Goal: Communication & Community: Answer question/provide support

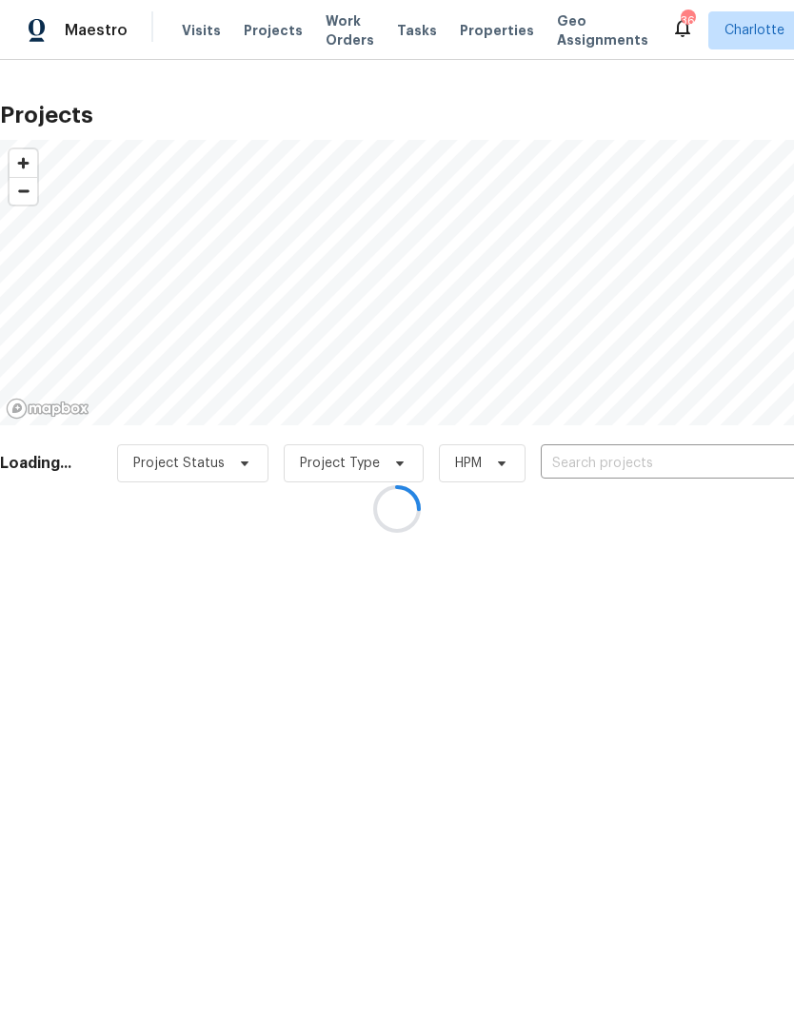
click at [683, 468] on div at bounding box center [397, 509] width 794 height 1018
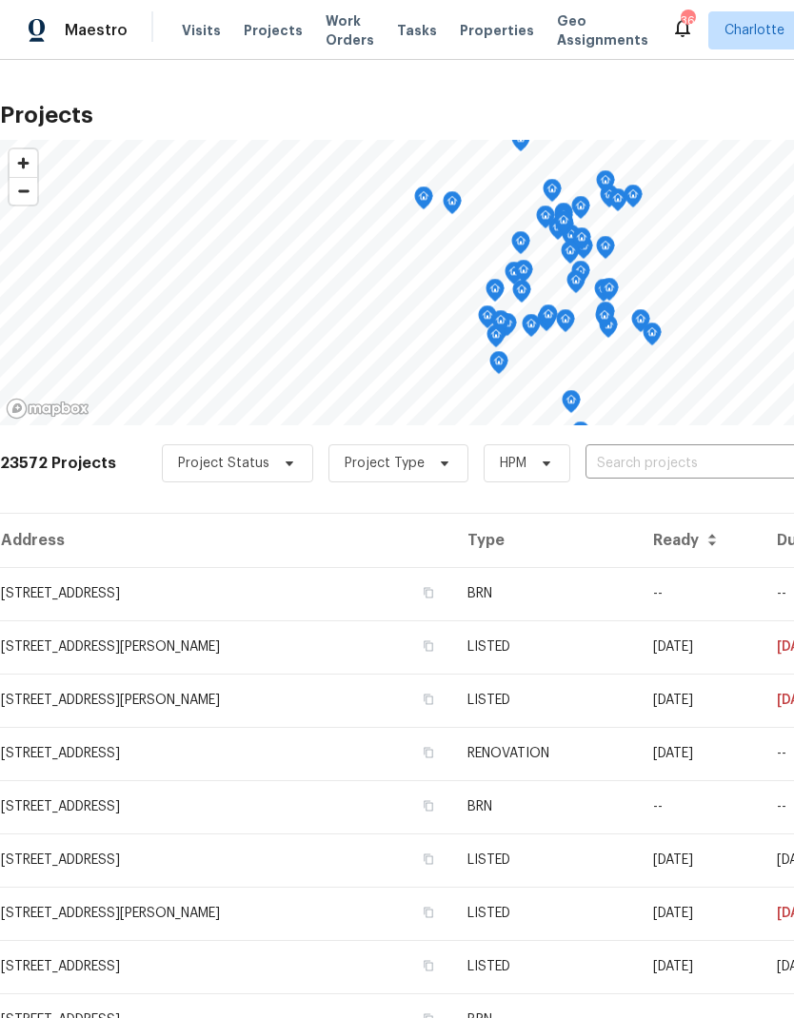
click at [693, 479] on input "text" at bounding box center [694, 464] width 218 height 30
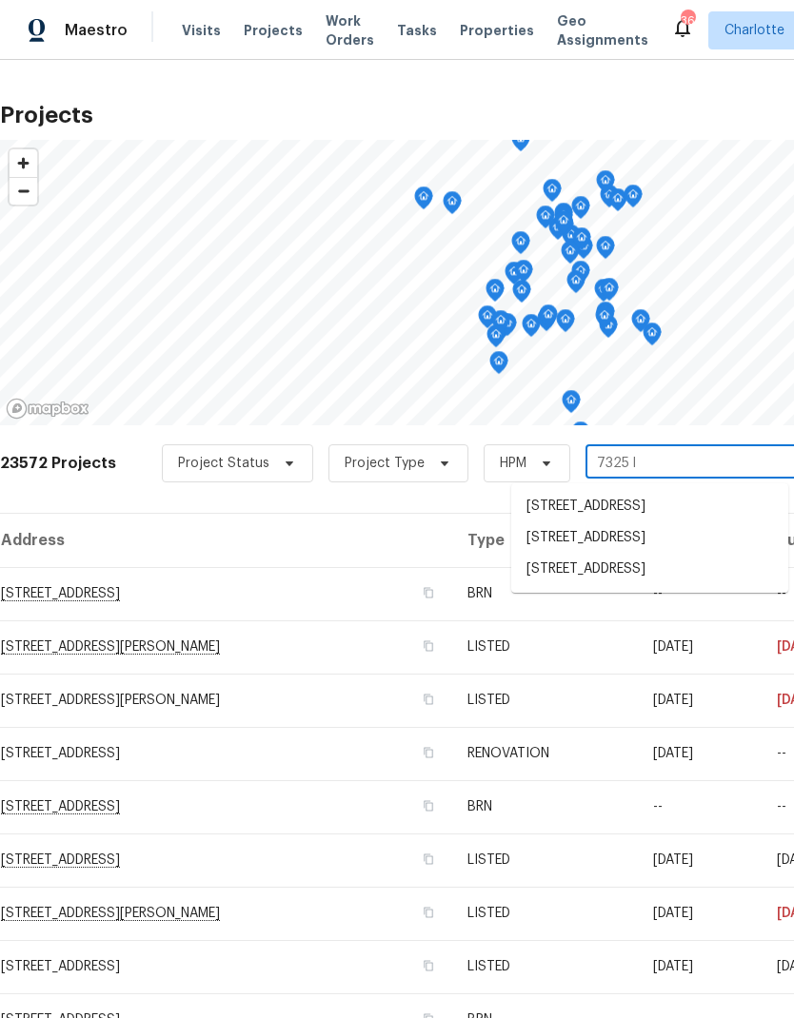
type input "7325 la"
click at [670, 506] on li "[STREET_ADDRESS]" at bounding box center [649, 507] width 277 height 32
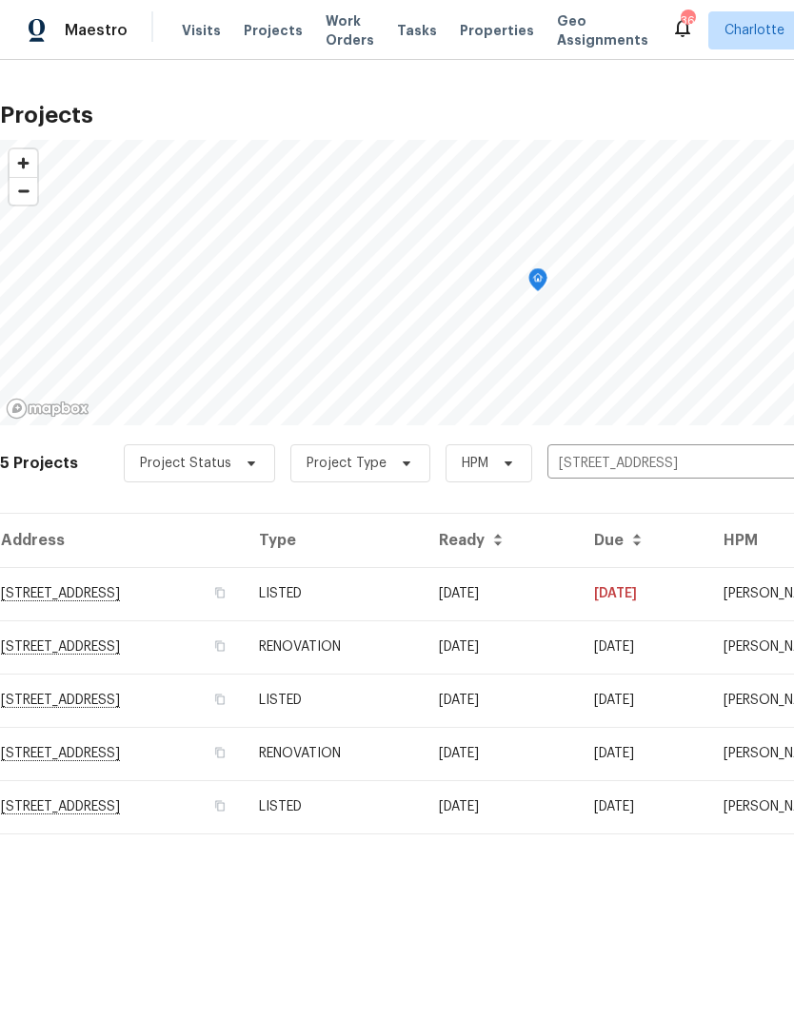
click at [423, 603] on td "LISTED" at bounding box center [334, 593] width 180 height 53
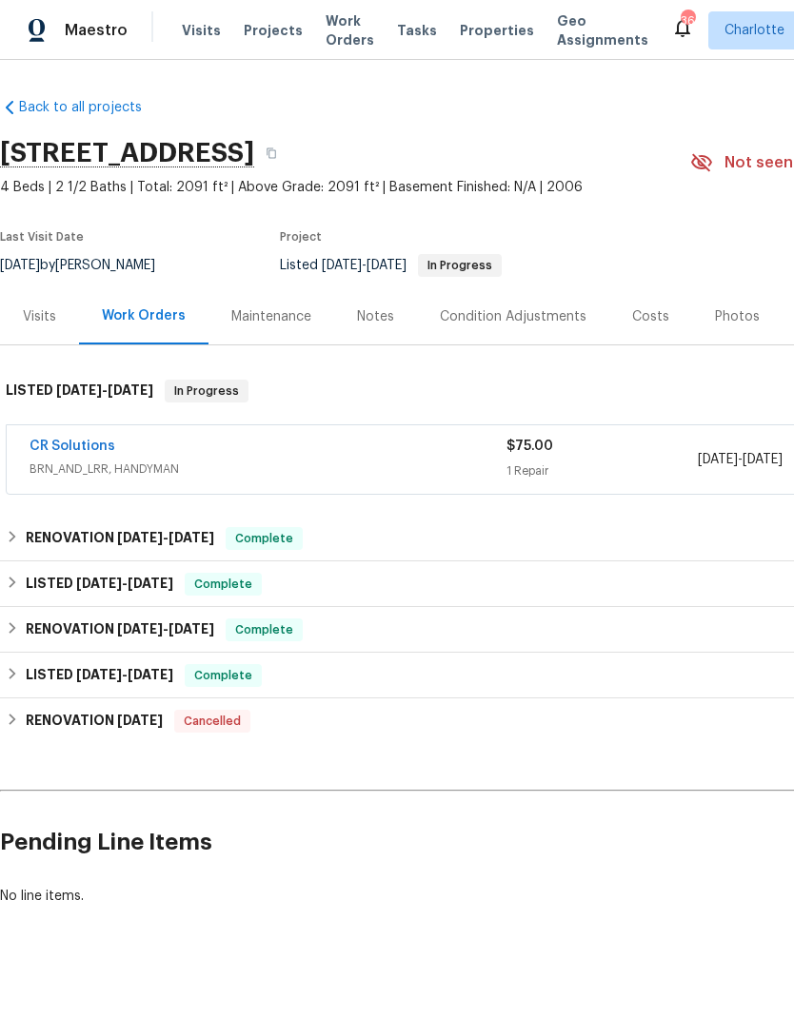
click at [108, 441] on link "CR Solutions" at bounding box center [73, 446] width 86 height 13
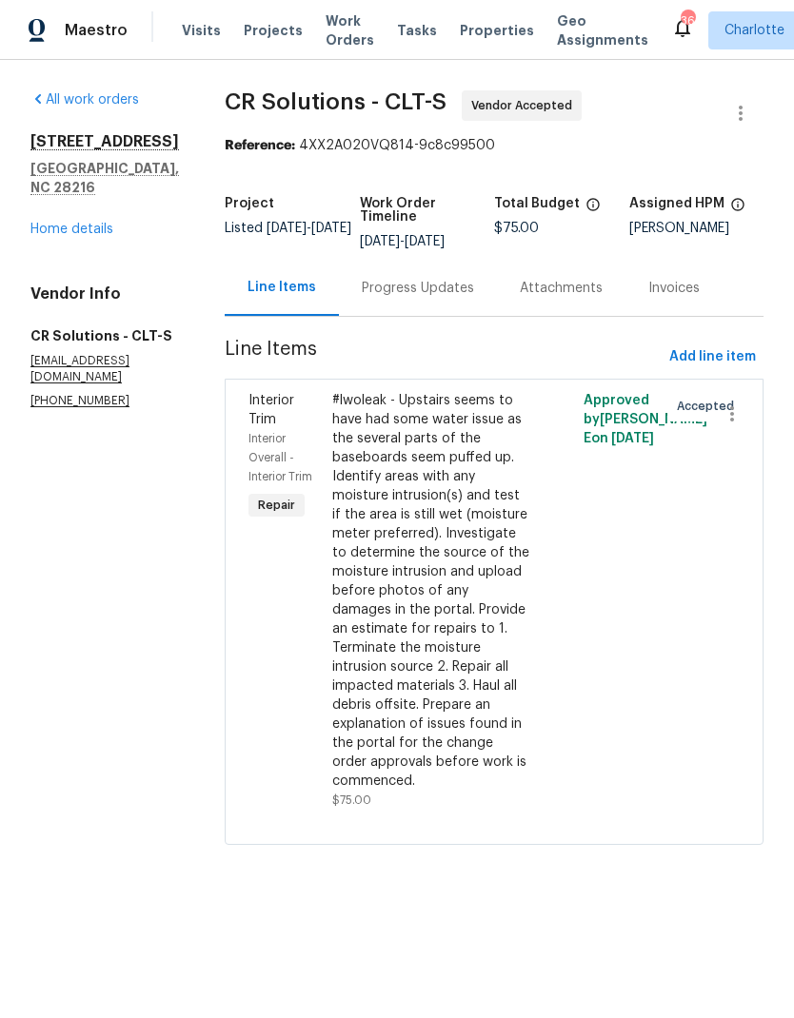
click at [63, 232] on link "Home details" at bounding box center [71, 229] width 83 height 13
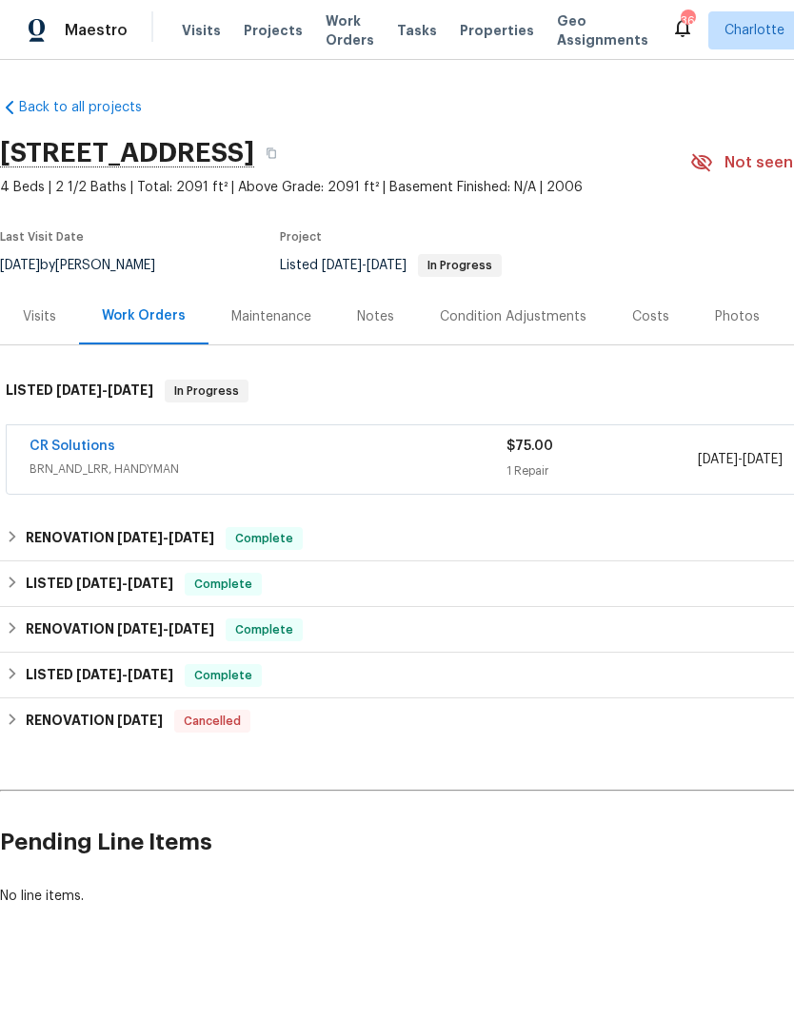
click at [251, 25] on span "Projects" at bounding box center [273, 30] width 59 height 19
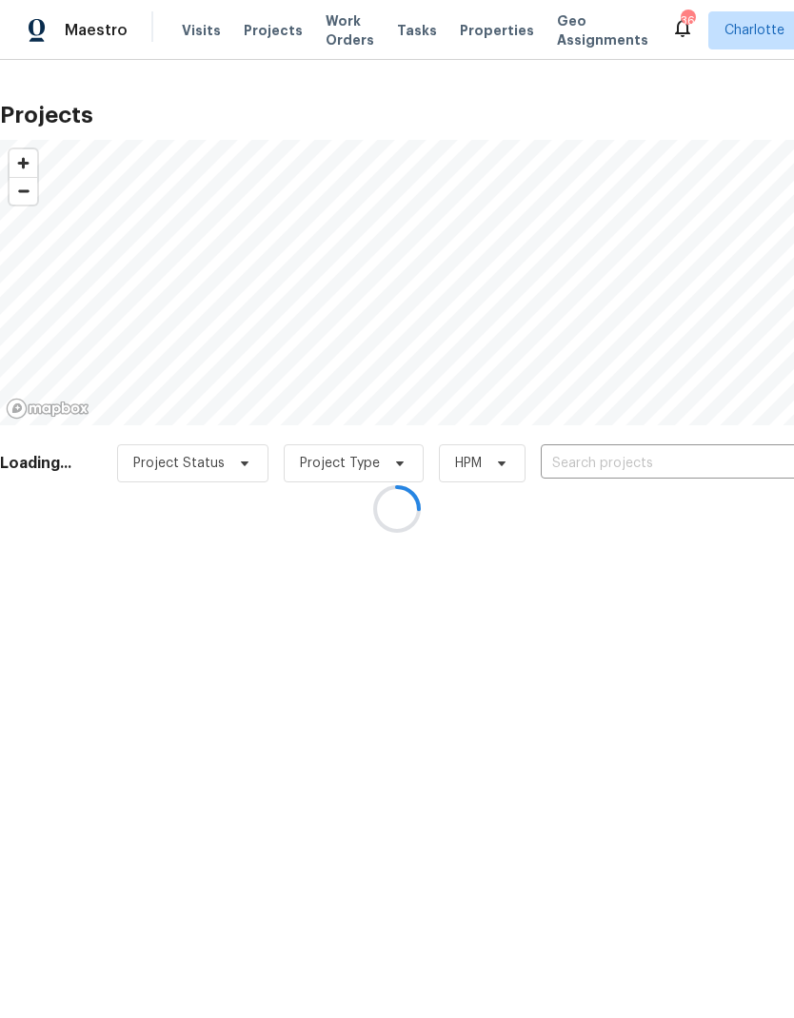
click at [692, 474] on input "text" at bounding box center [650, 464] width 218 height 30
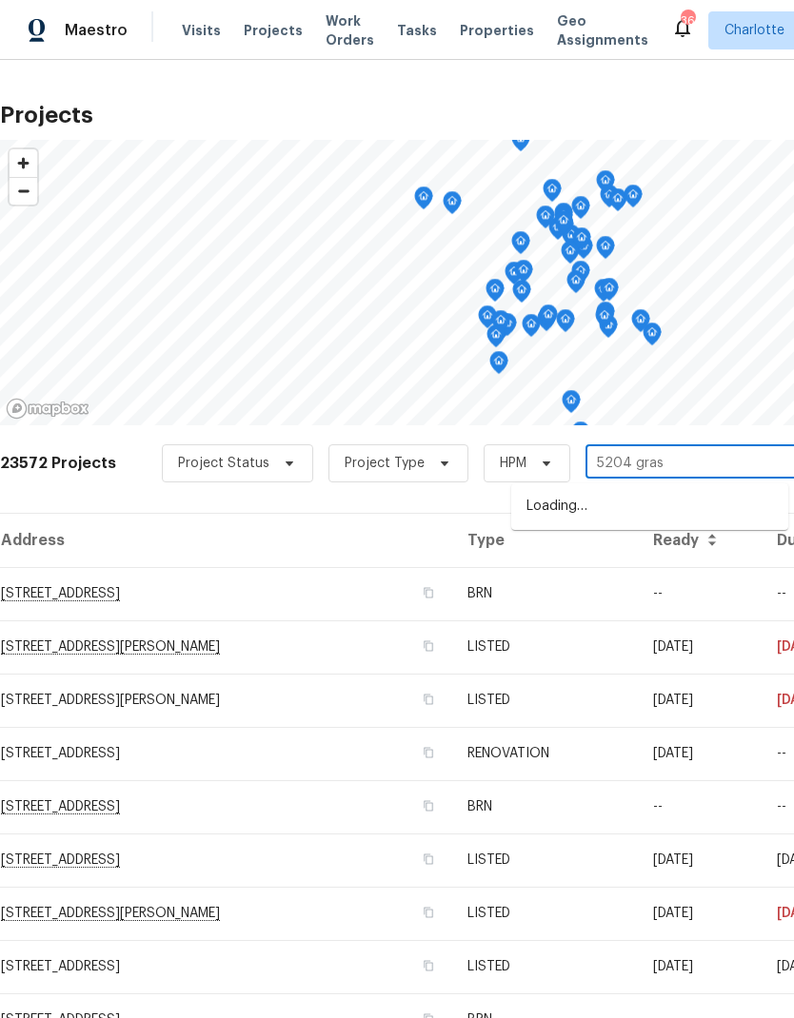
type input "5204 grass"
click at [687, 513] on li "[STREET_ADDRESS]" at bounding box center [649, 507] width 277 height 32
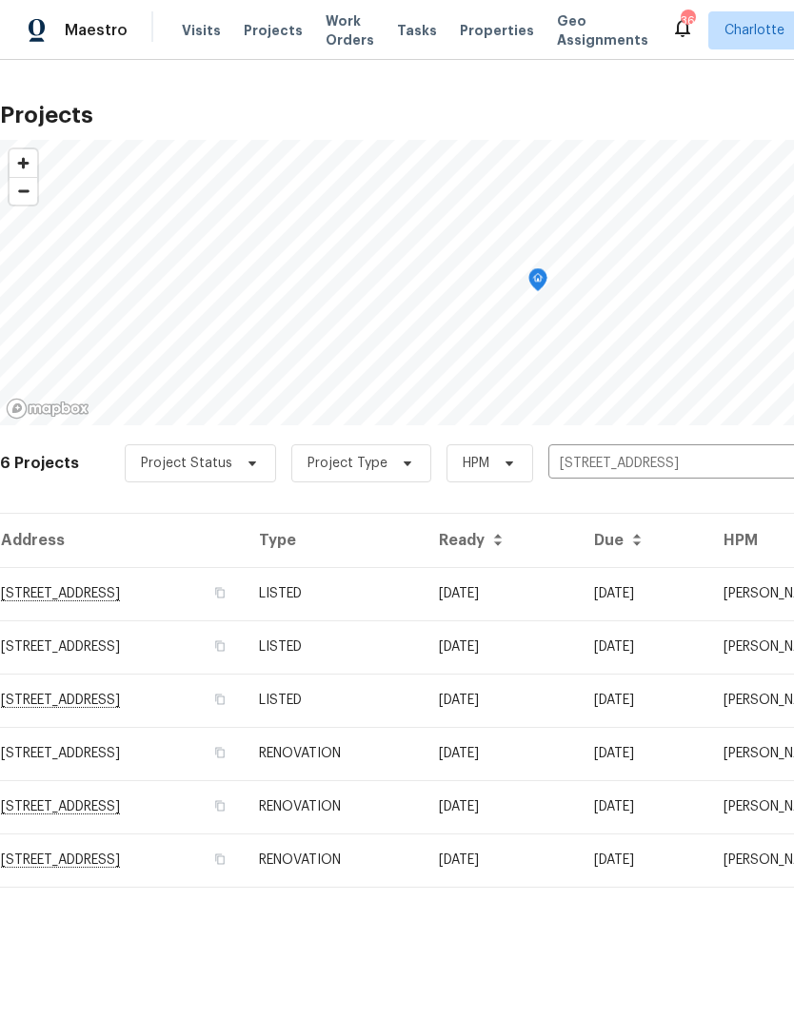
click at [38, 597] on td "[STREET_ADDRESS]" at bounding box center [122, 593] width 244 height 53
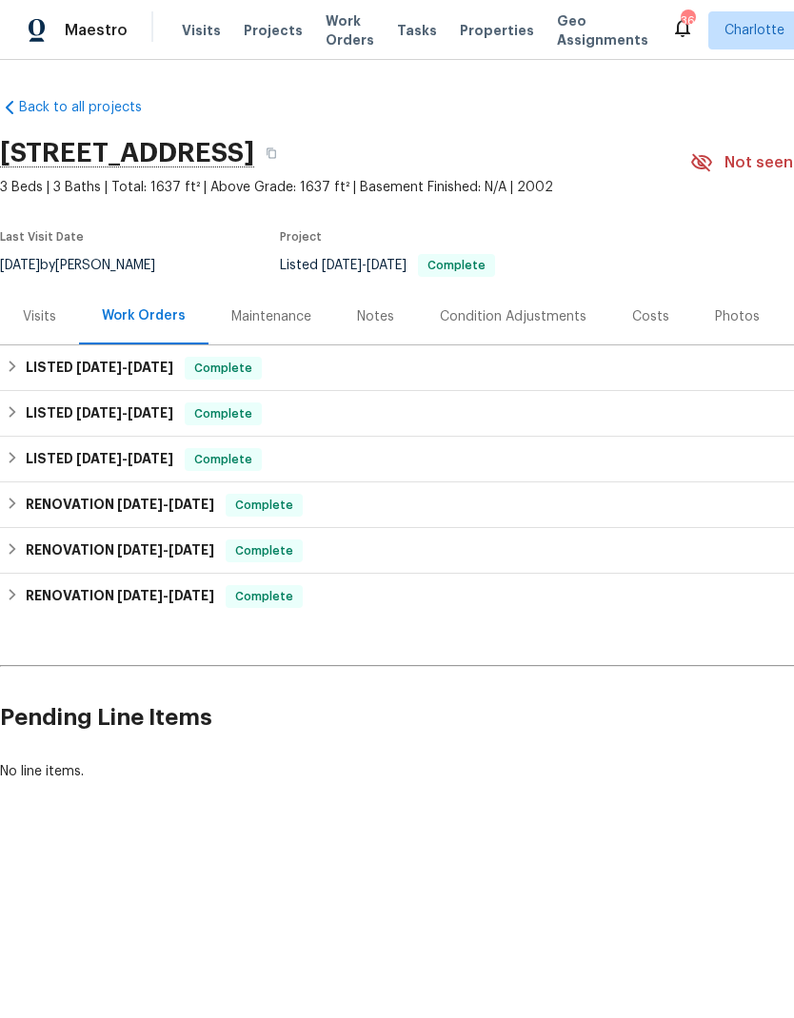
click at [269, 32] on span "Projects" at bounding box center [273, 30] width 59 height 19
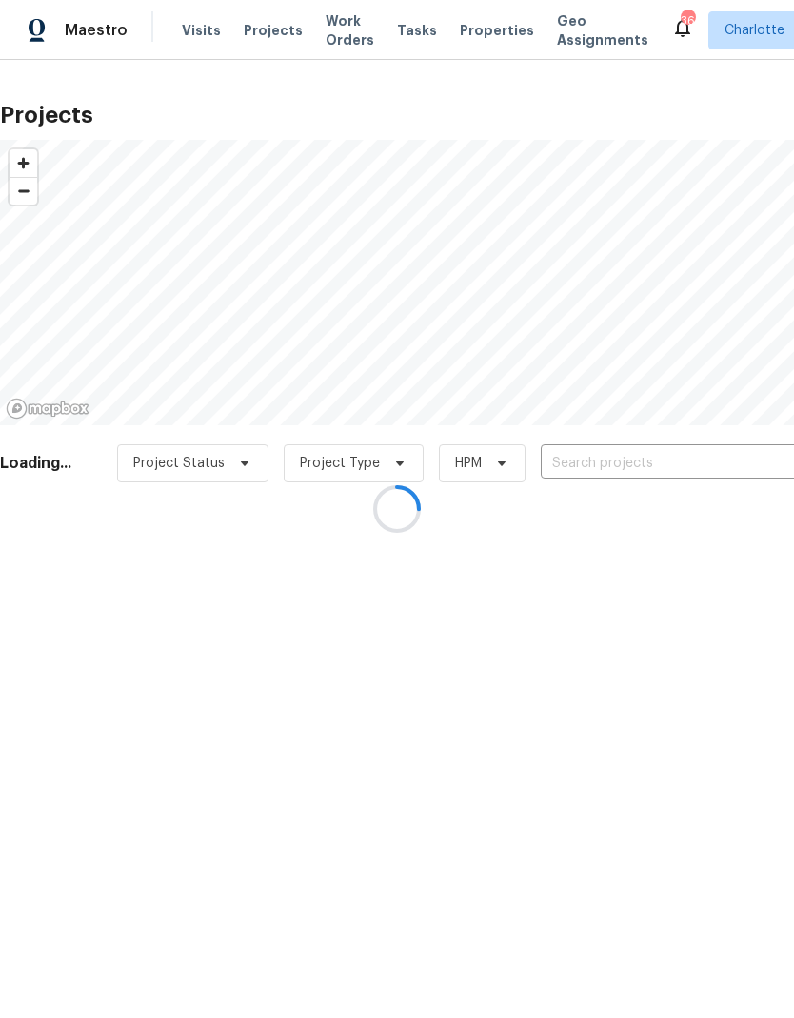
click at [620, 471] on div at bounding box center [397, 509] width 794 height 1018
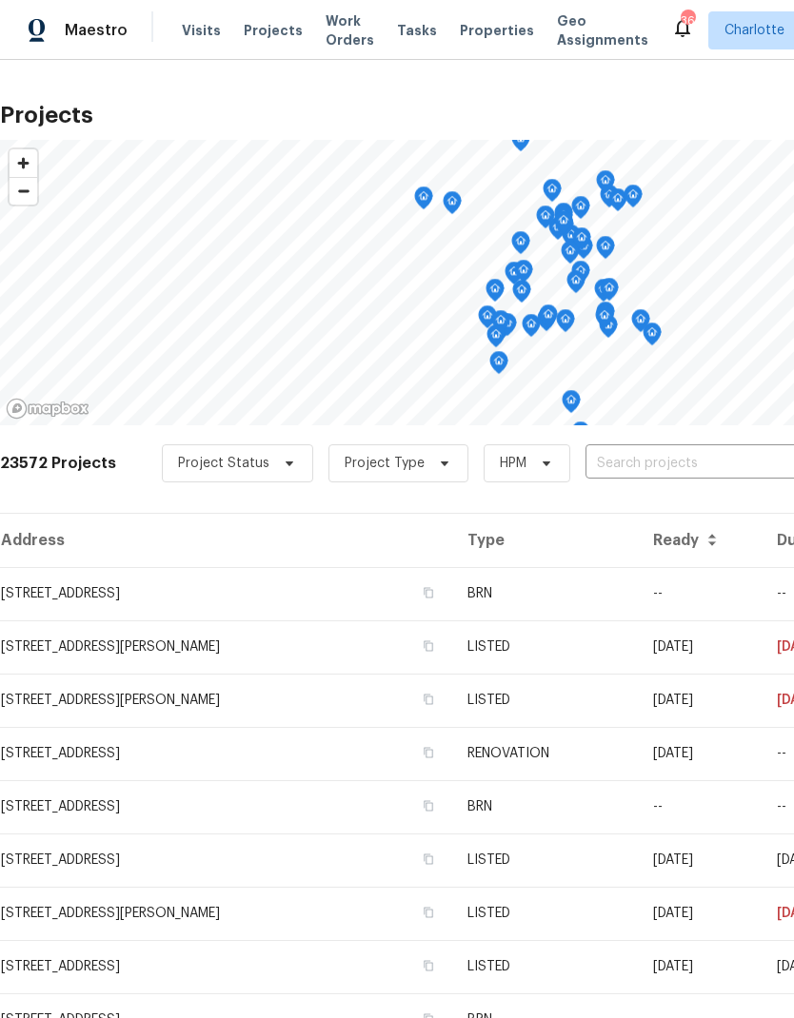
click at [683, 470] on input "text" at bounding box center [694, 464] width 218 height 30
type input "2424 fli"
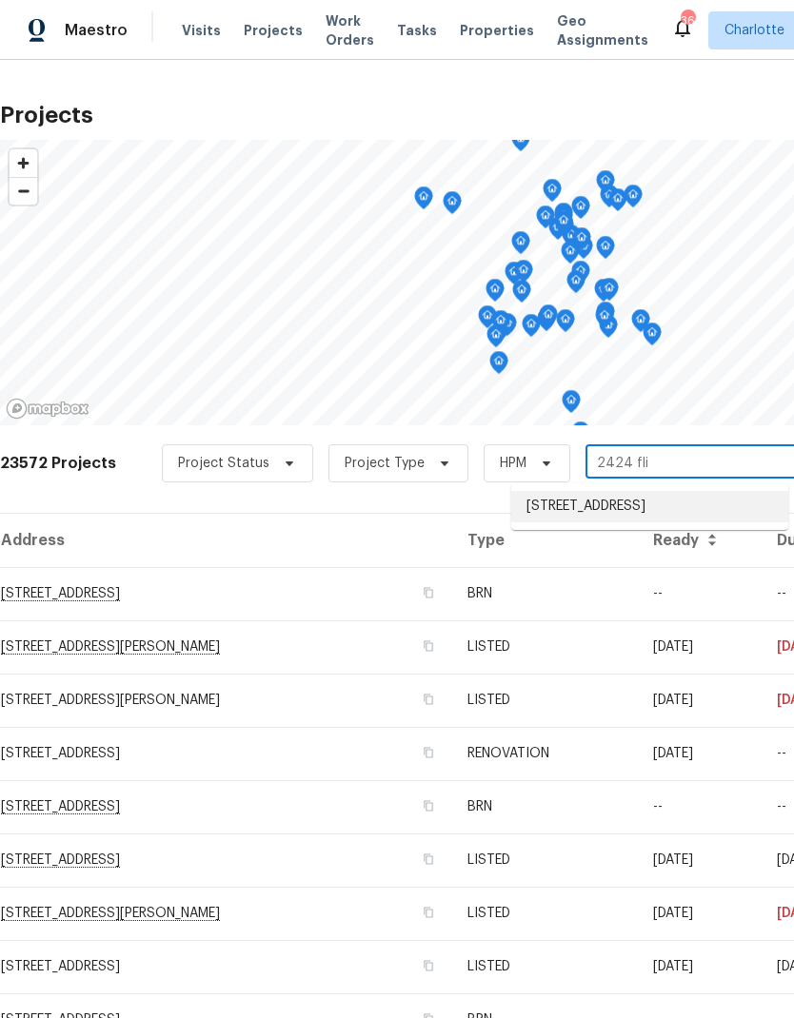
click at [689, 508] on li "[STREET_ADDRESS]" at bounding box center [649, 506] width 277 height 31
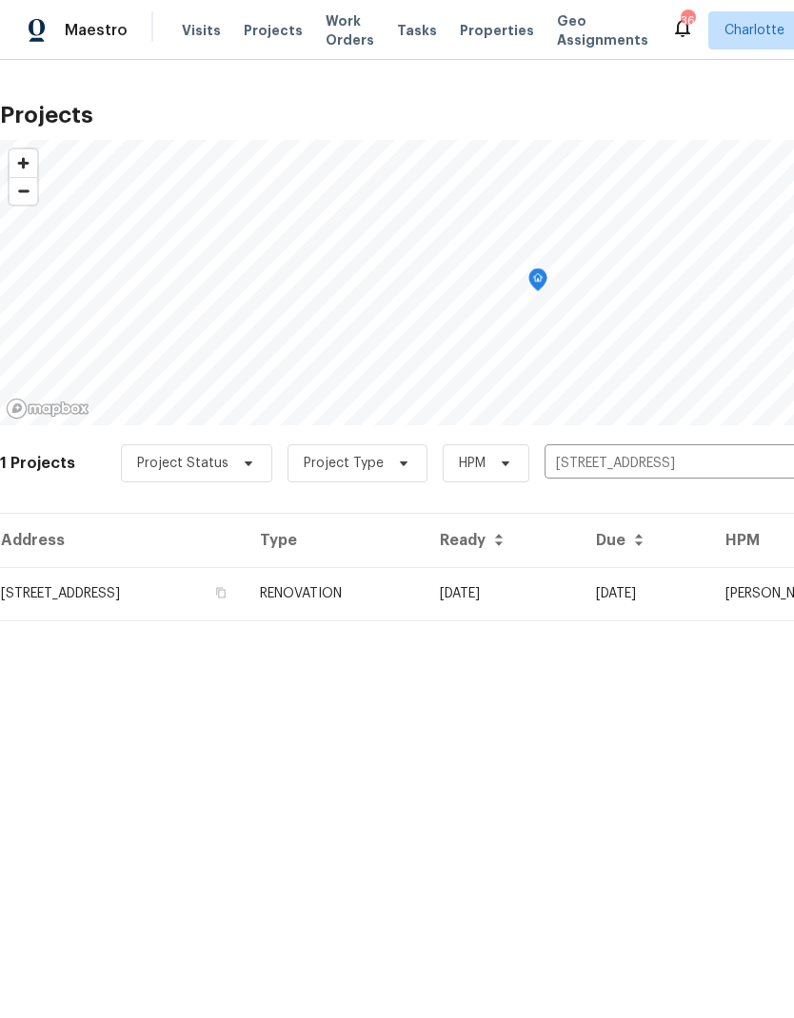
click at [580, 587] on td "[DATE]" at bounding box center [502, 593] width 156 height 53
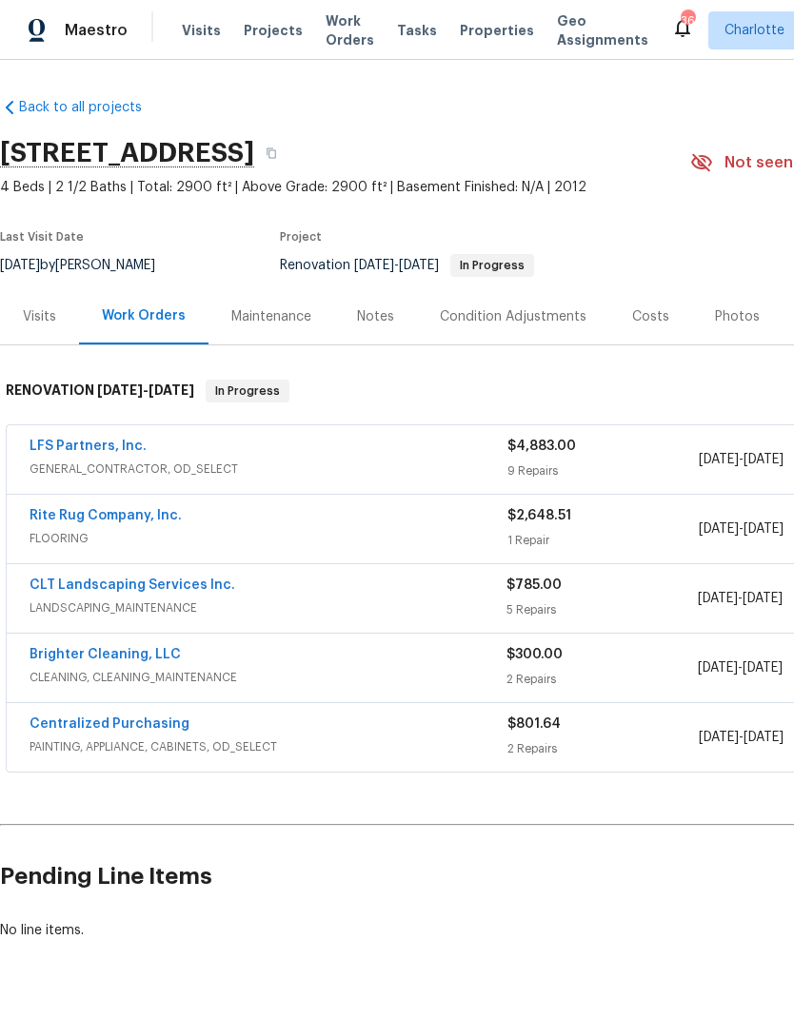
click at [50, 519] on link "Rite Rug Company, Inc." at bounding box center [106, 515] width 152 height 13
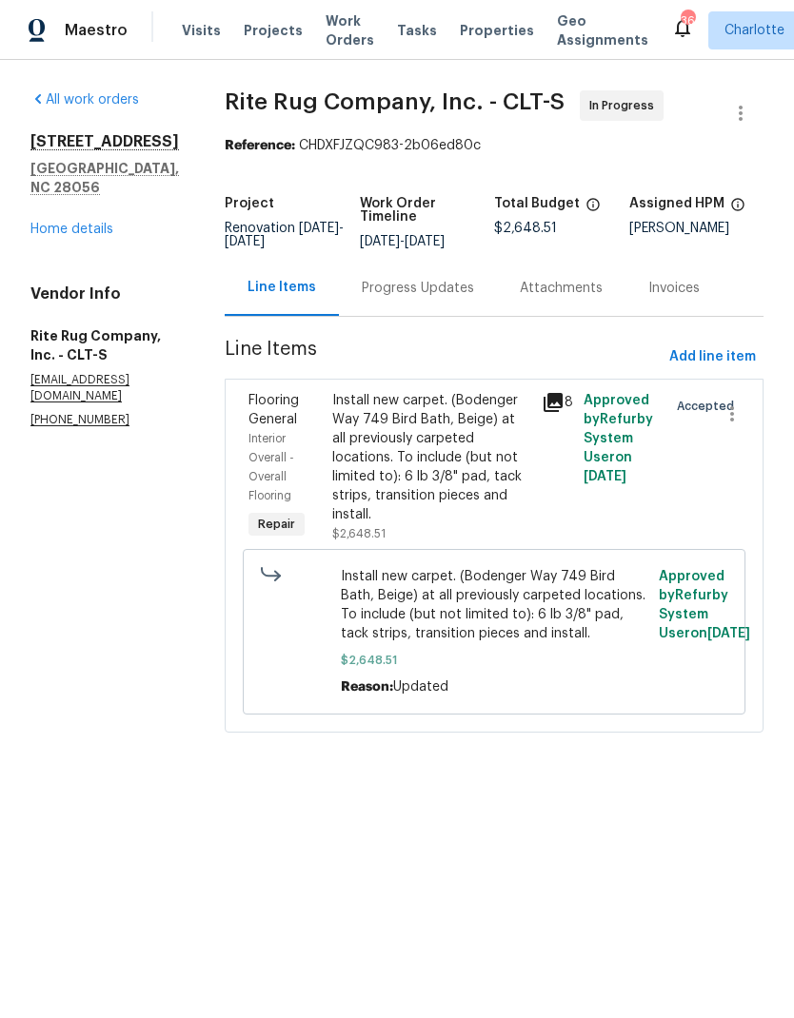
click at [464, 298] on div "Progress Updates" at bounding box center [418, 288] width 112 height 19
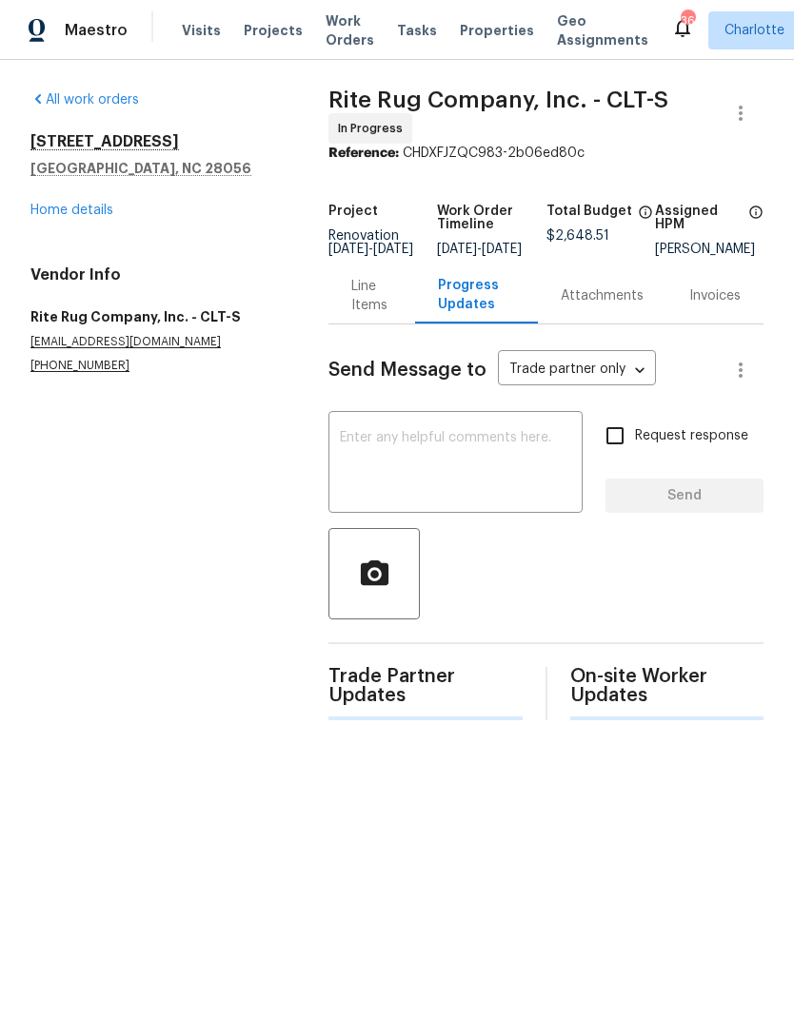
click at [490, 450] on textarea at bounding box center [455, 464] width 231 height 67
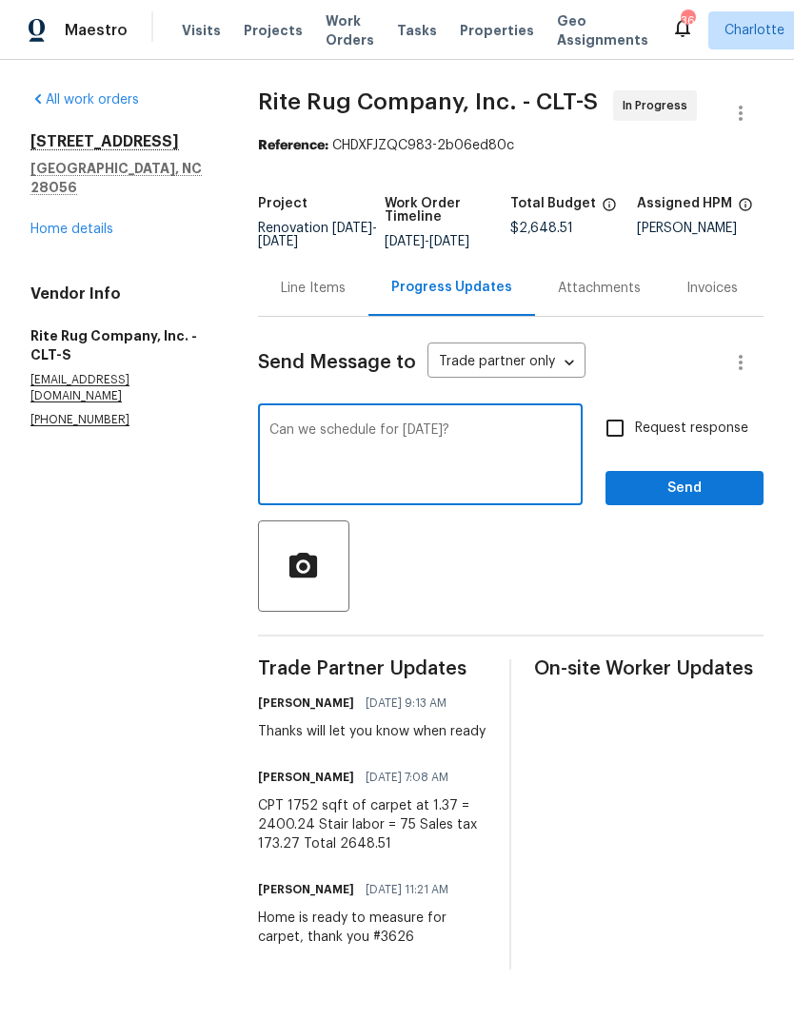
type textarea "Can we schedule for [DATE]?"
click at [635, 436] on input "Request response" at bounding box center [615, 428] width 40 height 40
checkbox input "true"
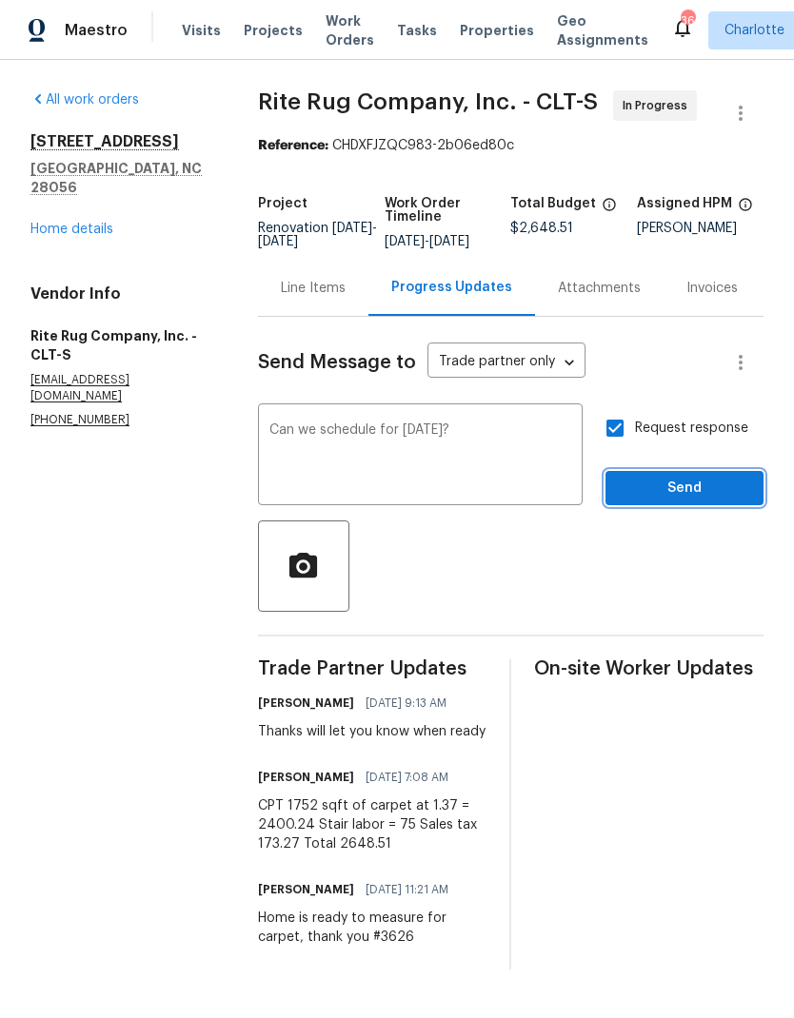
click at [701, 501] on span "Send" at bounding box center [684, 489] width 128 height 24
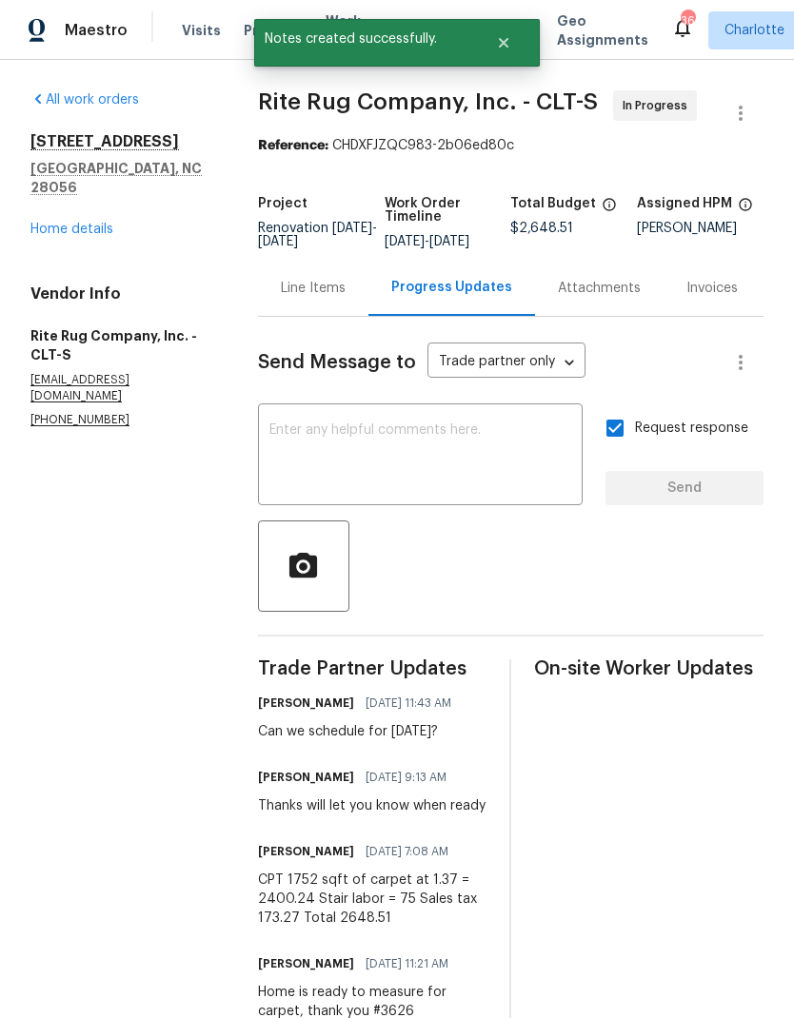
click at [56, 223] on link "Home details" at bounding box center [71, 229] width 83 height 13
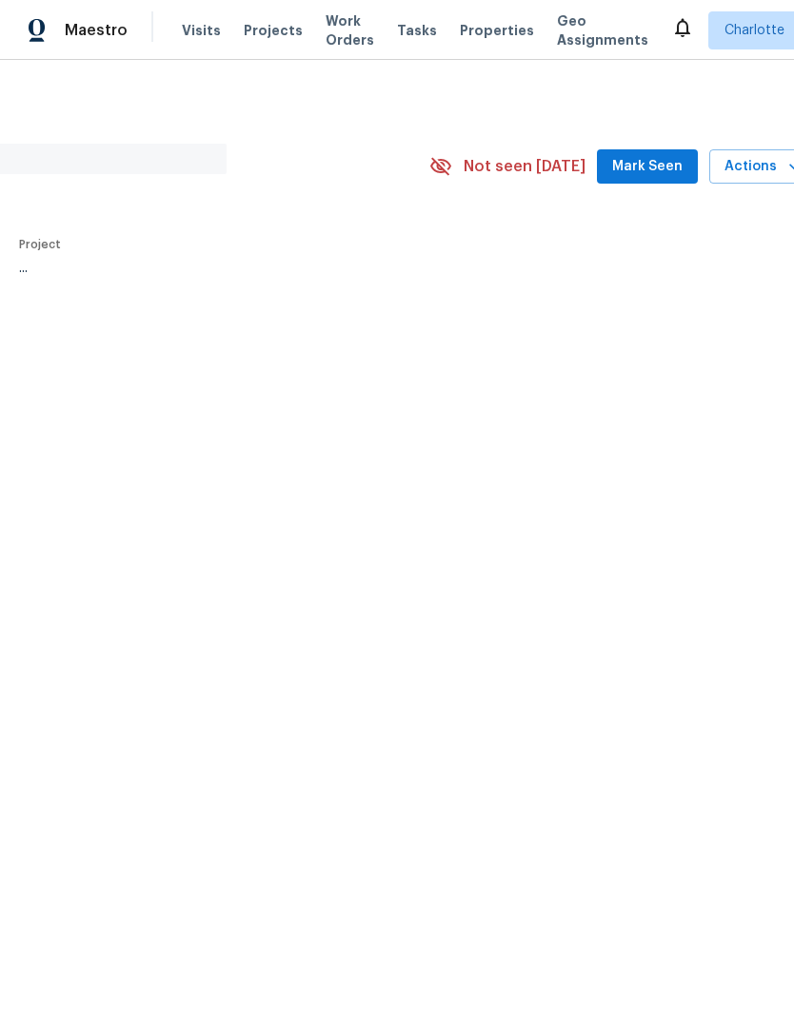
scroll to position [0, 277]
click at [663, 170] on span "Mark Seen" at bounding box center [631, 167] width 70 height 24
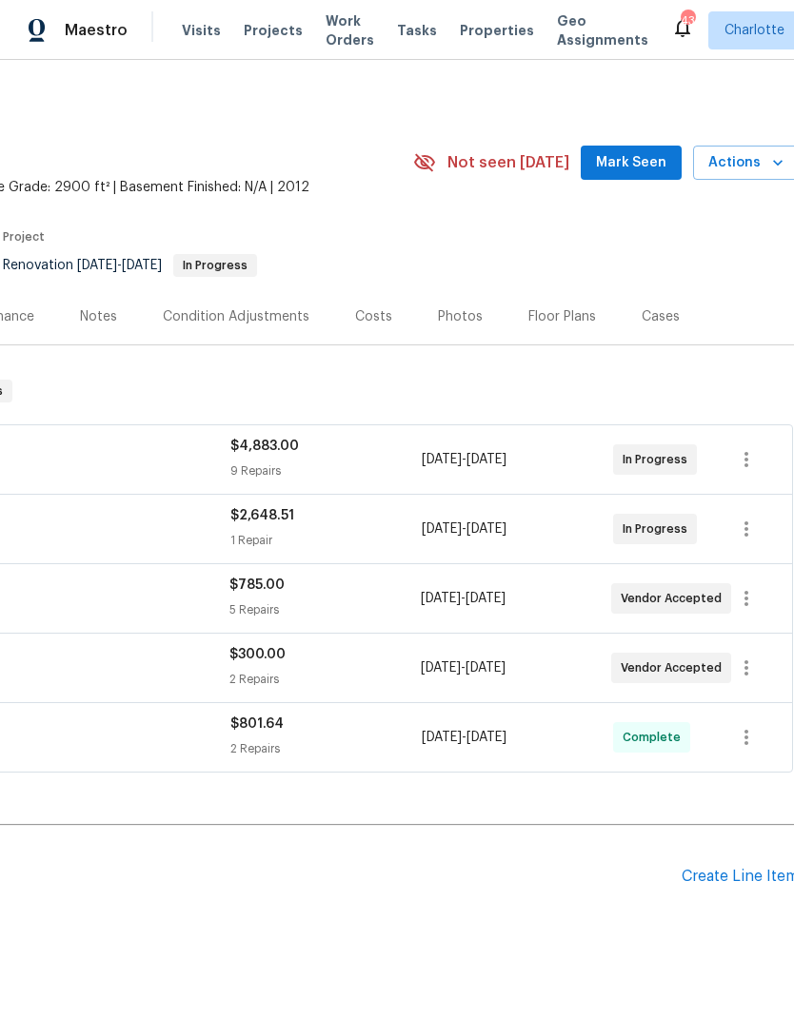
click at [642, 158] on span "Mark Seen" at bounding box center [631, 163] width 70 height 24
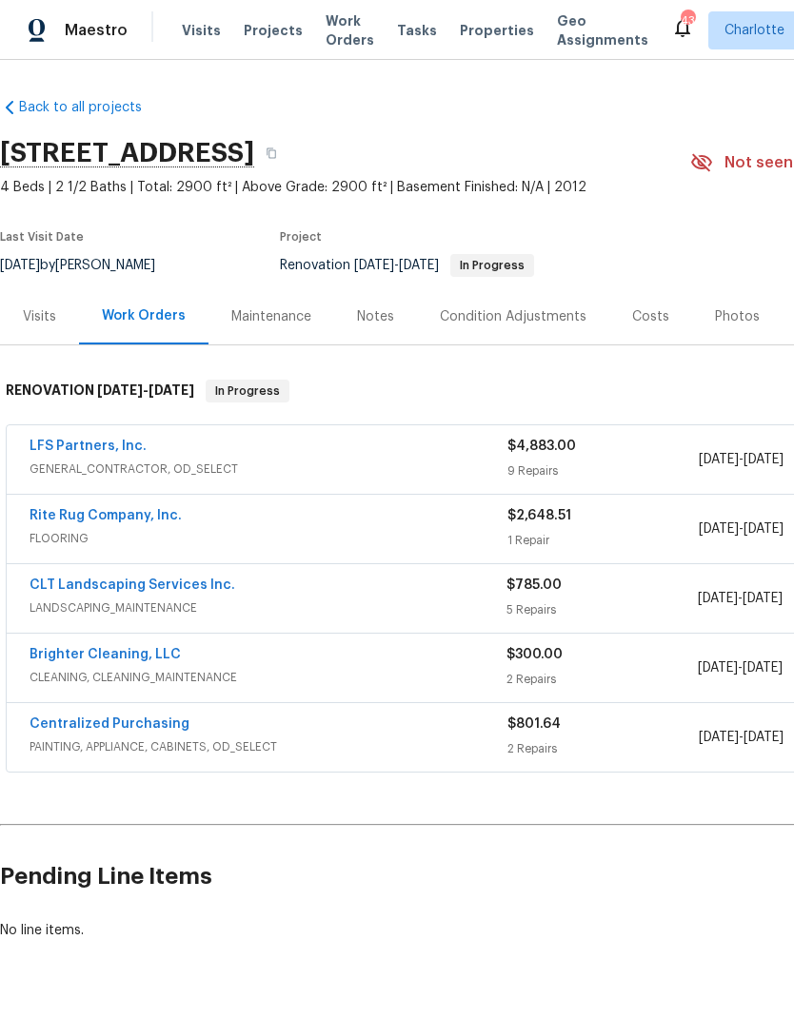
scroll to position [0, 0]
